Goal: Transaction & Acquisition: Subscribe to service/newsletter

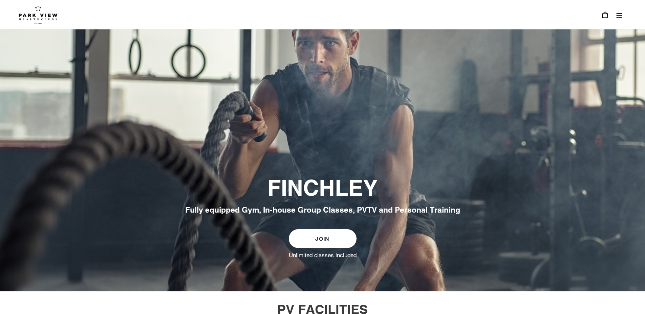
click at [621, 14] on icon "Menu" at bounding box center [619, 15] width 7 height 7
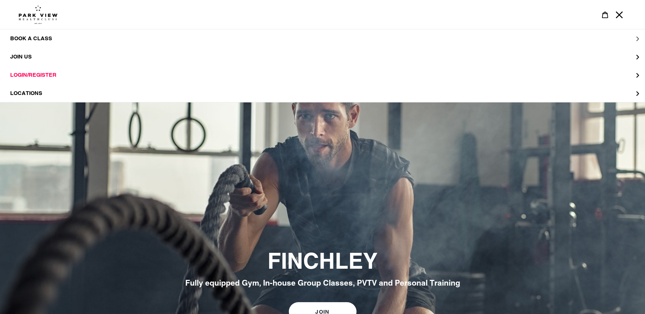
click at [37, 39] on span "BOOK A CLASS" at bounding box center [31, 38] width 42 height 7
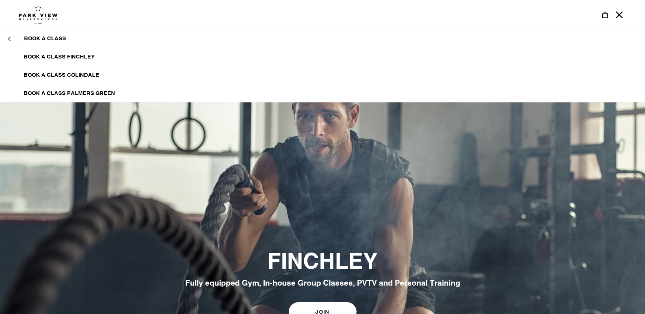
click at [12, 38] on button "BOOK A CLASS" at bounding box center [9, 38] width 19 height 16
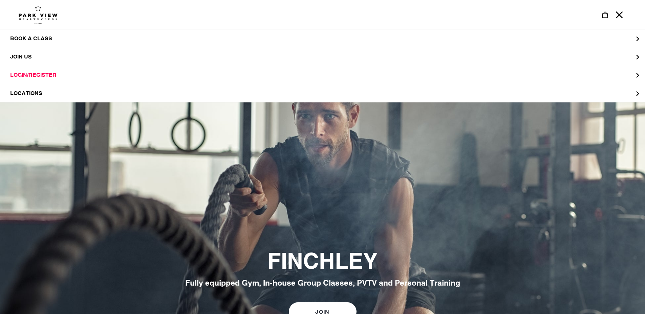
click at [619, 15] on icon "Menu" at bounding box center [619, 15] width 7 height 7
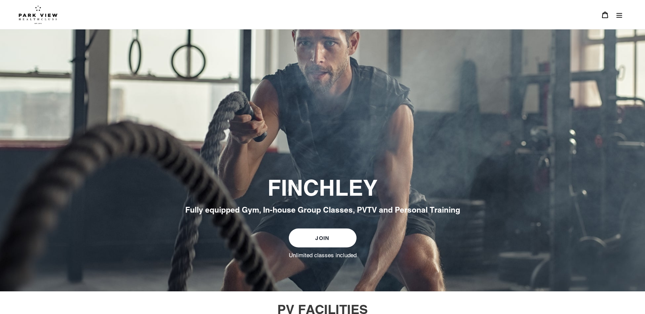
click at [334, 242] on link "JOIN" at bounding box center [323, 238] width 68 height 19
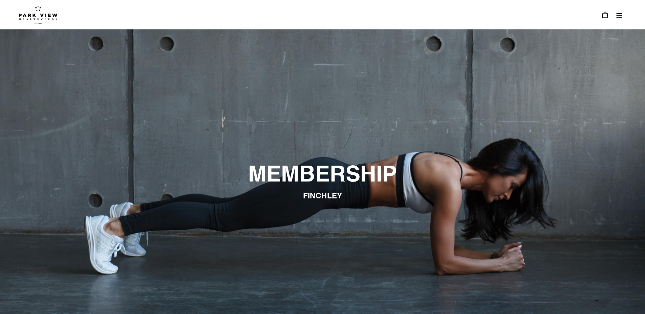
click at [625, 18] on button "Menu" at bounding box center [619, 14] width 14 height 15
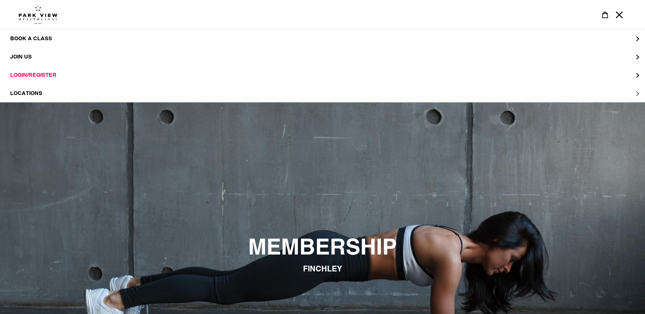
click at [36, 93] on span "LOCATIONS" at bounding box center [26, 93] width 32 height 7
click at [46, 76] on span "Finchley" at bounding box center [38, 75] width 28 height 7
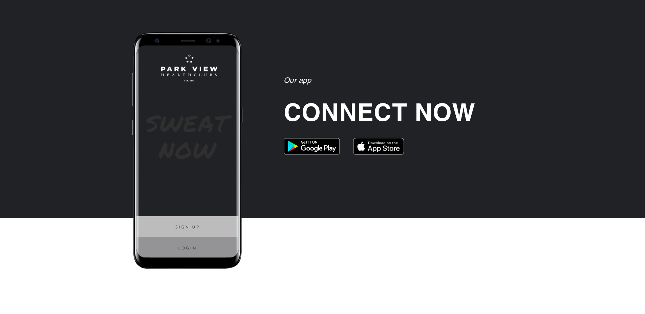
scroll to position [1282, 0]
